Goal: Use online tool/utility: Utilize a website feature to perform a specific function

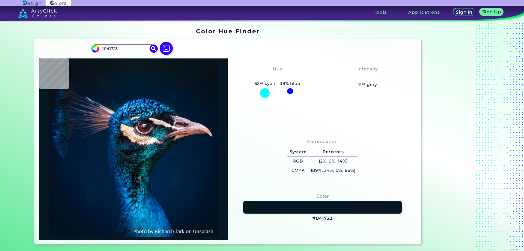
type input "#0d1211"
type input "#0D1211"
type input "#00364e"
type input "#00364E"
type input "#00152e"
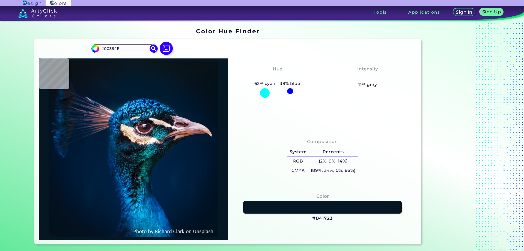
type input "#00152E"
type input "#011c31"
type input "#011C31"
type input "#002331"
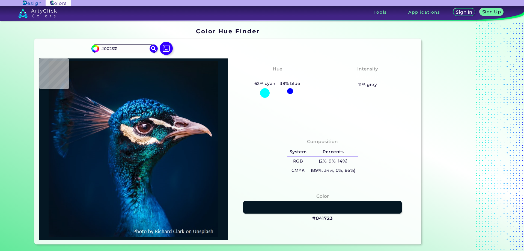
type input "#003337"
type input "#001c27"
type input "#001C27"
type input "#05344a"
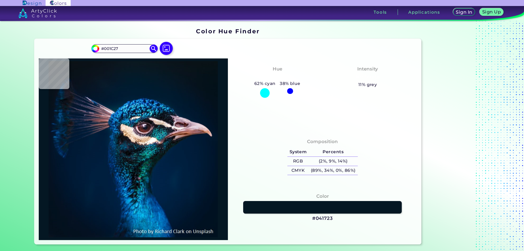
type input "#05344A"
type input "#030e14"
type input "#030E14"
type input "#094d44"
type input "#094D44"
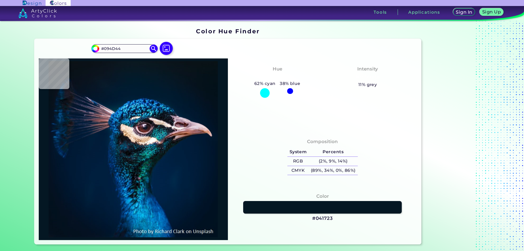
type input "#041d23"
type input "#041D23"
type input "#00203f"
type input "#00203F"
type input "#001d3b"
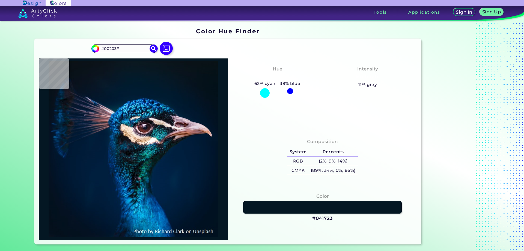
type input "#001D3B"
type input "#001b38"
type input "#001B38"
type input "#001832"
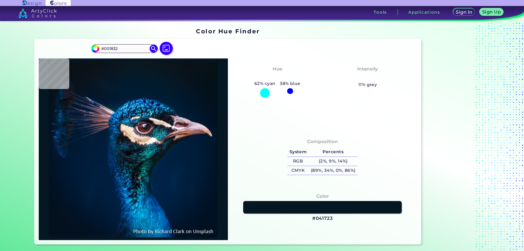
type input "#00152a"
type input "#00152A"
type input "#000000"
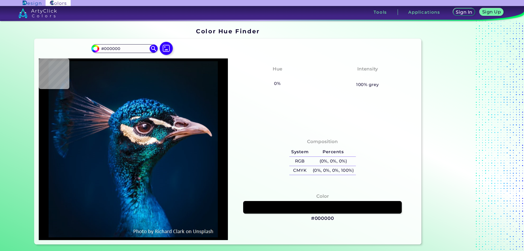
type input "#00152a"
type input "#00152A"
type input "#031830"
type input "#001c34"
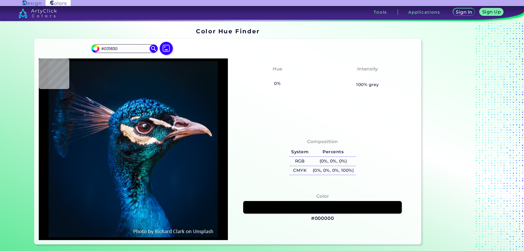
type input "#001C34"
type input "#043054"
type input "#2293be"
type input "#2293BE"
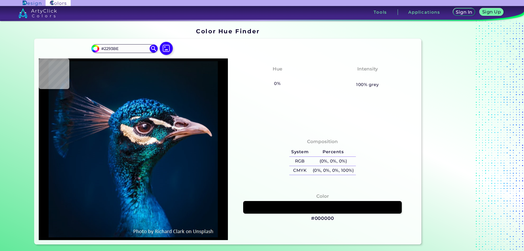
type input "#0056a4"
type input "#0056A4"
type input "#2186d6"
type input "#2186D6"
type input "#135ba3"
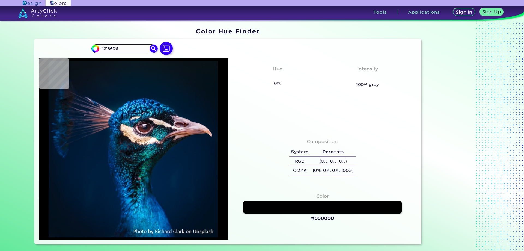
type input "#135BA3"
type input "#01359a"
type input "#01359A"
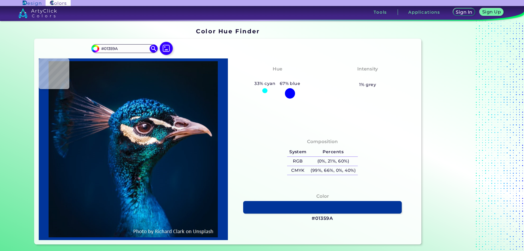
type input "#0255ba"
type input "#0255BA"
type input "#1c7fc3"
type input "#1C7FC3"
type input "#001c45"
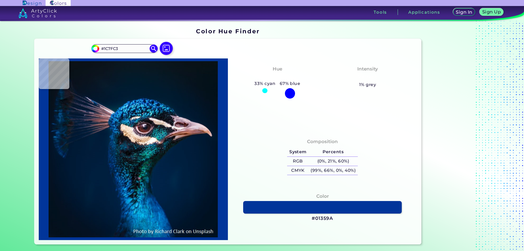
type input "#001C45"
type input "#011a46"
type input "#011A46"
type input "#021d32"
type input "#021D32"
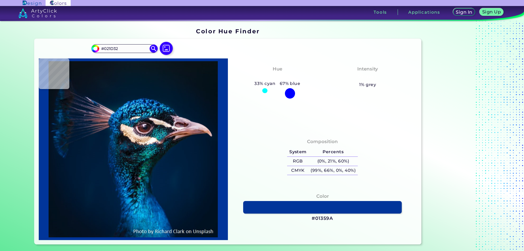
type input "#011c34"
type input "#011C34"
type input "#001b30"
type input "#001B30"
type input "#001b2e"
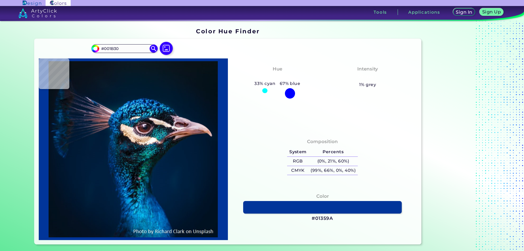
type input "#001B2E"
type input "#031a2a"
type input "#031A2A"
type input "#051826"
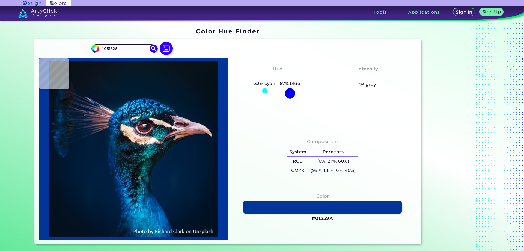
type input "#091722"
type input "#09151f"
type input "#09151F"
type input "#0a151b"
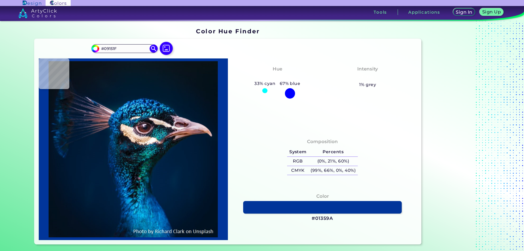
type input "#0A151B"
type input "#0a131a"
type input "#0A131A"
type input "#0a1117"
type input "#0A1117"
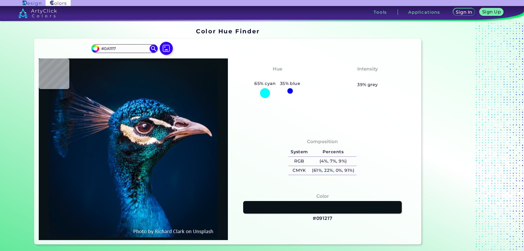
type input "#091217"
type input "#081216"
type input "#071216"
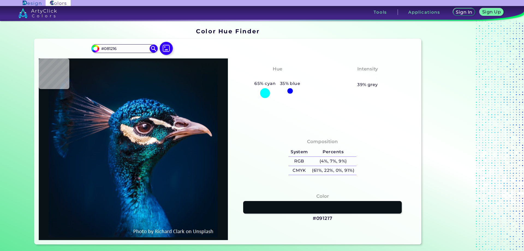
type input "#071216"
type input "#000000"
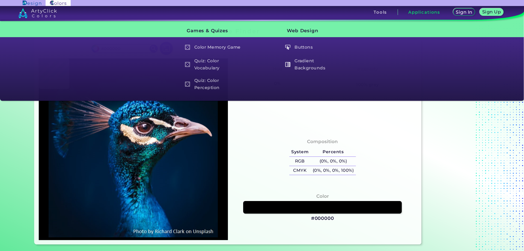
type input "#09151f"
type input "#09151F"
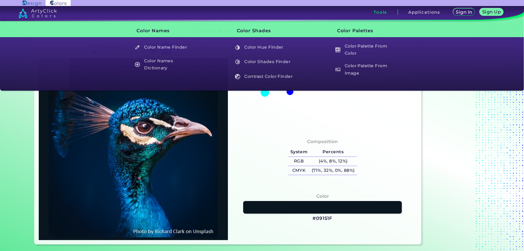
type input "#051826"
type input "#001b2e"
type input "#001B2E"
type input "#001e33"
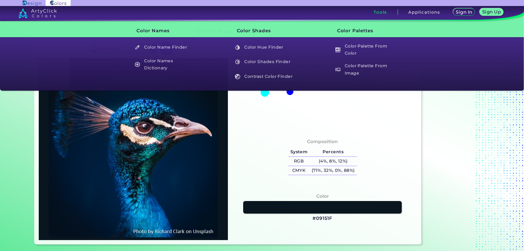
type input "#001E33"
type input "#0c2f54"
type input "#0C2F54"
type input "#003464"
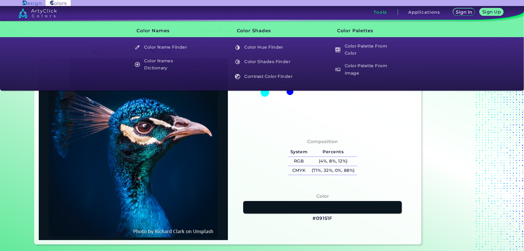
type input "#02080d"
type input "#02080D"
type input "#fbf1f4"
type input "#FBF1F4"
type input "#f7d7be"
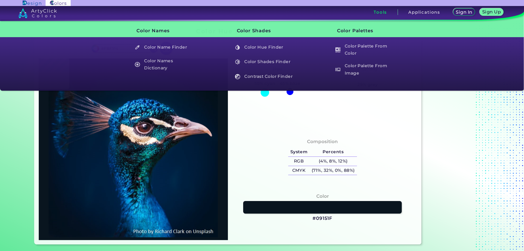
type input "#F7D7BE"
type input "#0a3c4a"
type input "#0A3C4A"
type input "#0c263c"
type input "#0C263C"
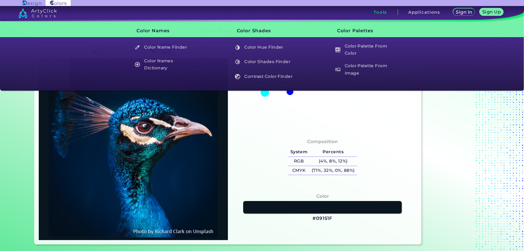
type input "#070809"
type input "#0e1927"
type input "#0E1927"
type input "#1a3448"
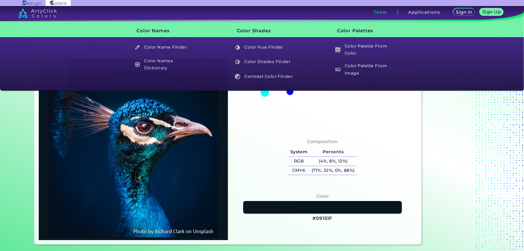
type input "#1A3448"
type input "#172233"
type input "#19202c"
type input "#19202C"
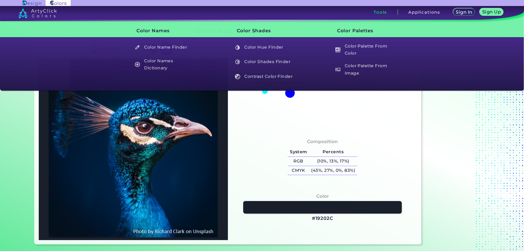
type input "#2a3f44"
type input "#2A3F44"
type input "#102429"
type input "#071b1e"
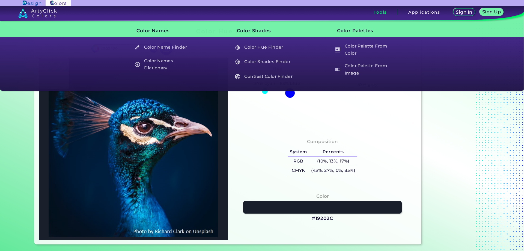
type input "#071B1E"
type input "#001c1f"
type input "#001C1F"
type input "#022224"
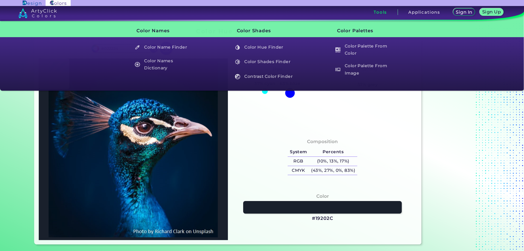
type input "#012c38"
type input "#012C38"
type input "#033b36"
type input "#033B36"
type input "#005767"
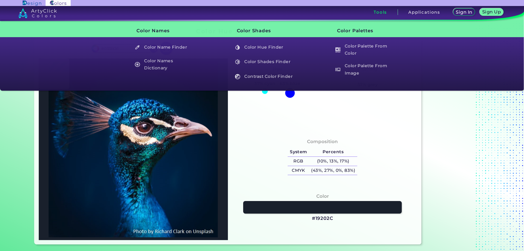
type input "#005767"
type input "#020b14"
type input "#020B14"
type input "#011c39"
type input "#011C39"
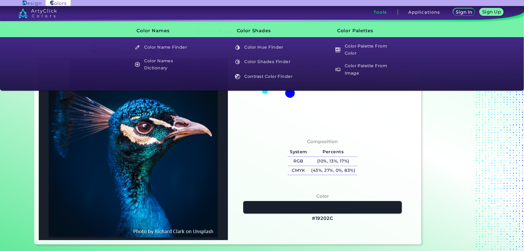
type input "#0b1b32"
type input "#0B1B32"
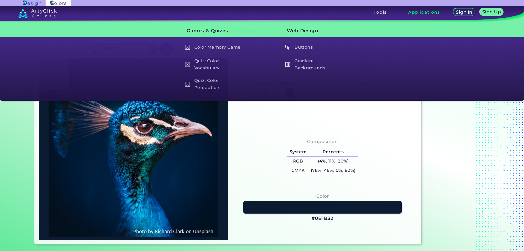
click at [431, 12] on h3 "Applications" at bounding box center [424, 12] width 32 height 4
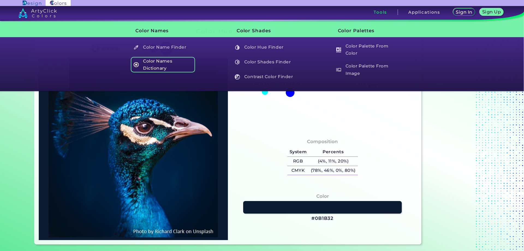
click at [157, 60] on h5 "Color Names Dictionary" at bounding box center [163, 65] width 64 height 16
